Goal: Information Seeking & Learning: Find specific fact

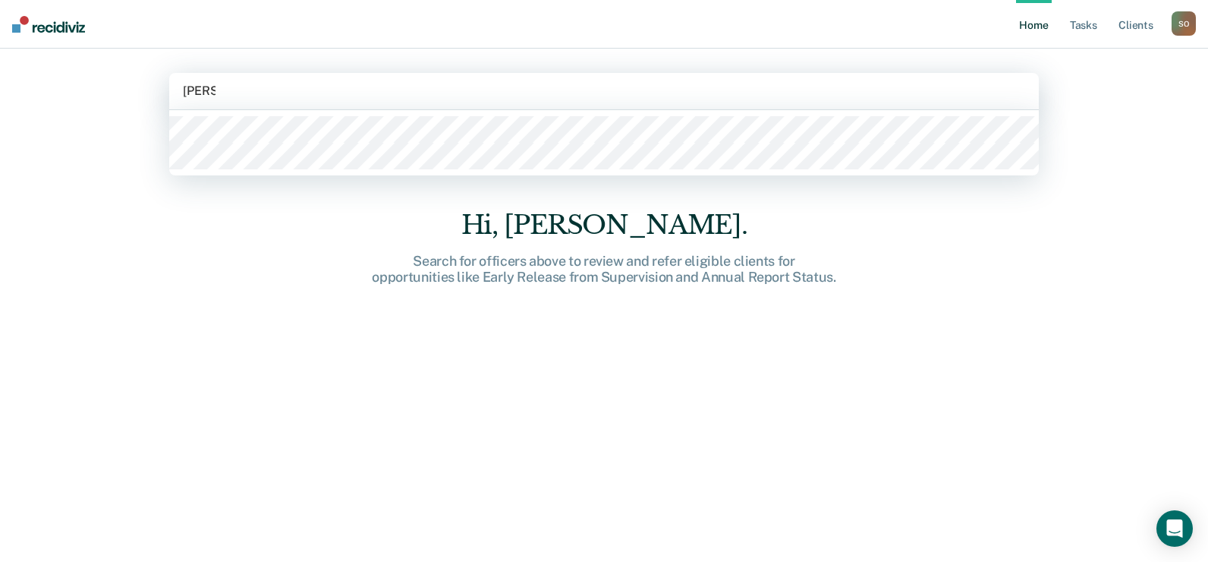
type input "[PERSON_NAME]"
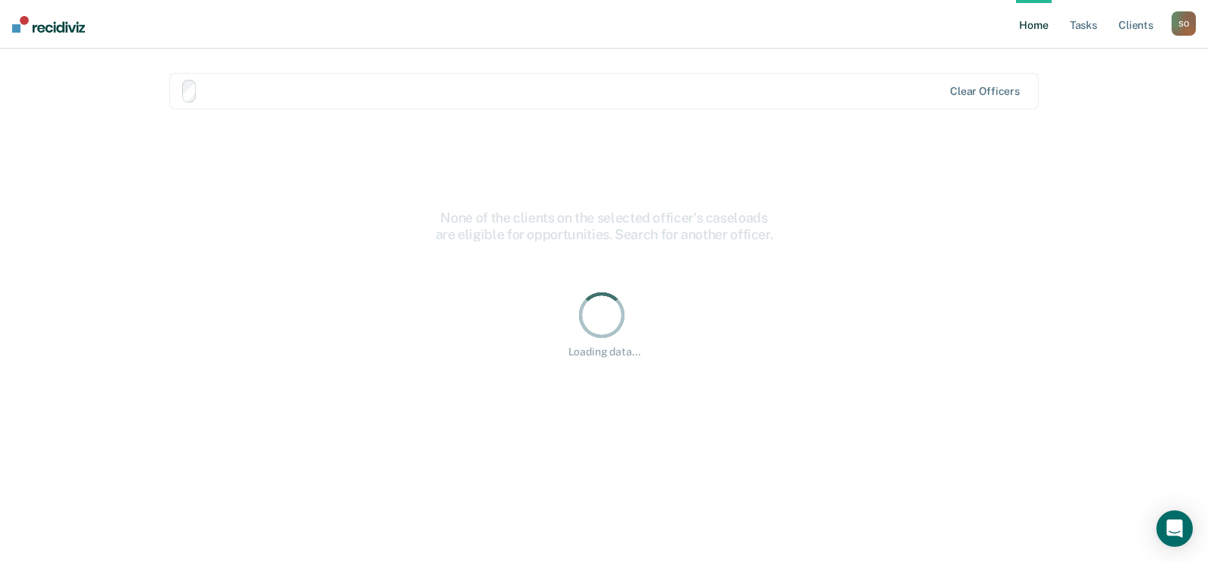
click at [887, 343] on div "Loading data..." at bounding box center [604, 323] width 821 height 70
